Goal: Transaction & Acquisition: Purchase product/service

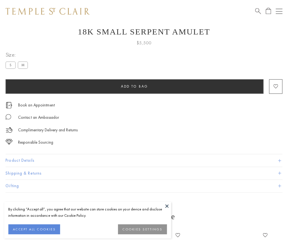
scroll to position [22, 0]
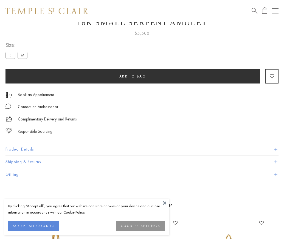
click at [132, 76] on span "Add to bag" at bounding box center [132, 76] width 27 height 5
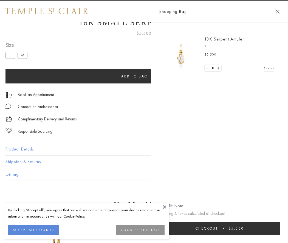
click at [219, 229] on button "Checkout $5,500" at bounding box center [219, 228] width 121 height 13
